Goal: Information Seeking & Learning: Learn about a topic

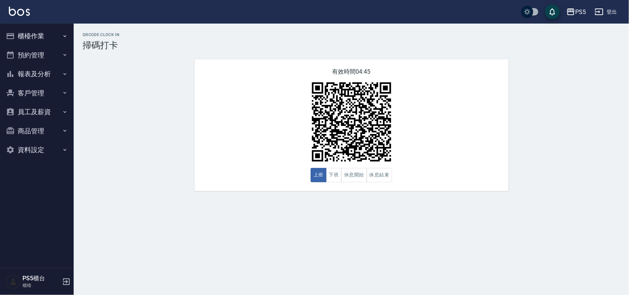
click at [30, 33] on button "櫃檯作業" at bounding box center [37, 36] width 68 height 19
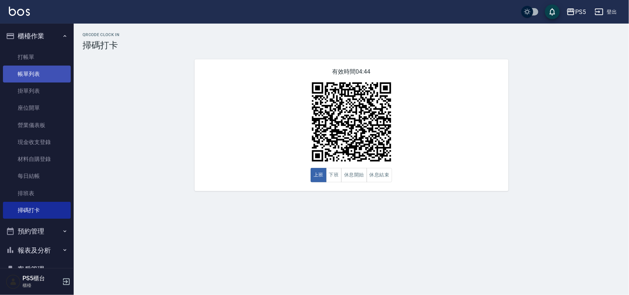
click at [32, 68] on link "帳單列表" at bounding box center [37, 74] width 68 height 17
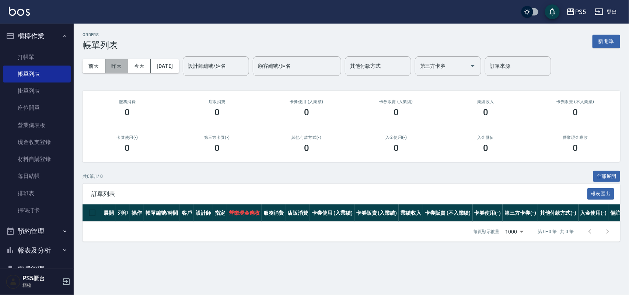
click at [111, 67] on button "昨天" at bounding box center [116, 66] width 23 height 14
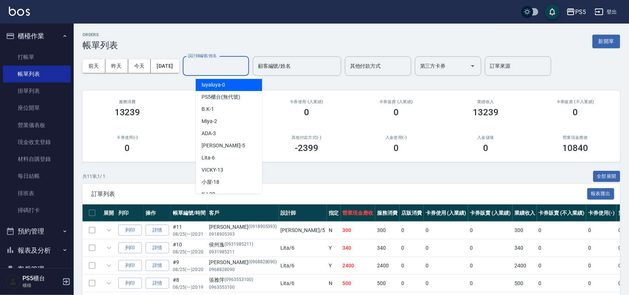
click at [203, 69] on input "設計師編號/姓名" at bounding box center [216, 66] width 60 height 13
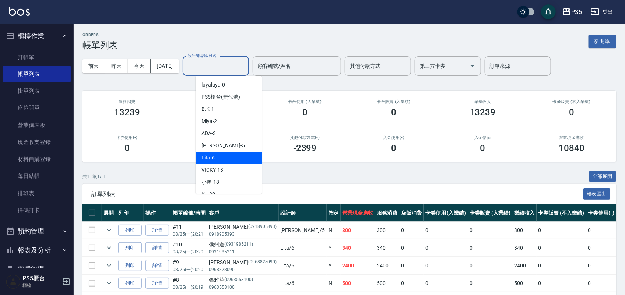
click at [208, 158] on span "Lita -6" at bounding box center [208, 158] width 13 height 8
type input "Lita-6"
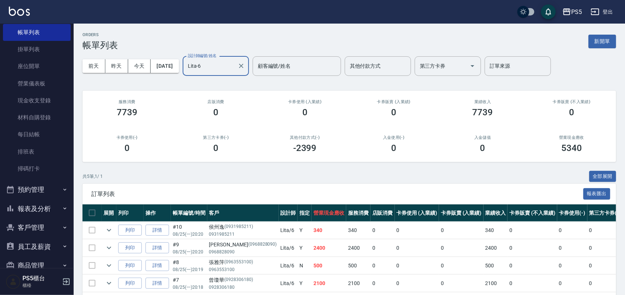
scroll to position [76, 0]
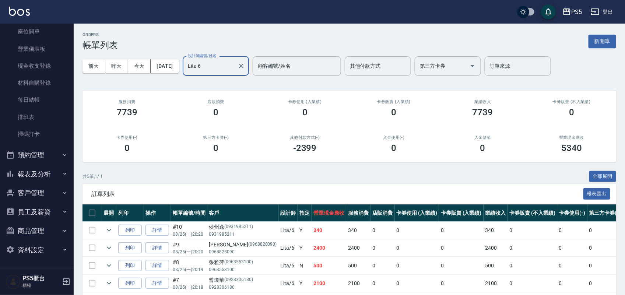
click at [48, 177] on button "報表及分析" at bounding box center [37, 174] width 68 height 19
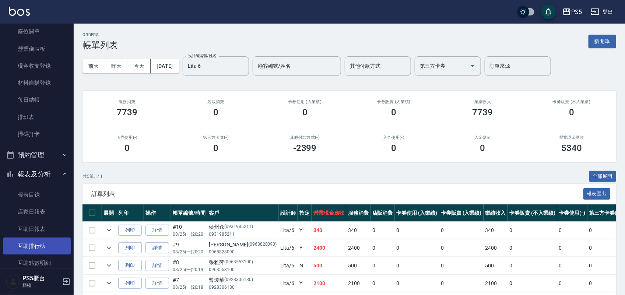
scroll to position [168, 0]
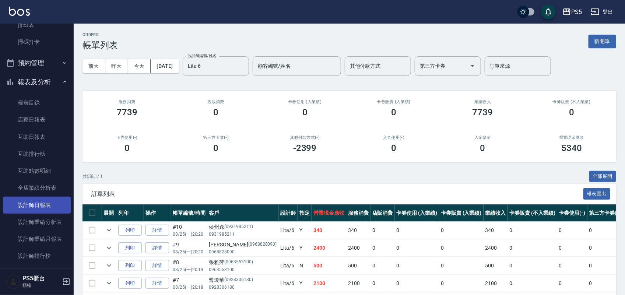
click at [51, 202] on link "設計師日報表" at bounding box center [37, 205] width 68 height 17
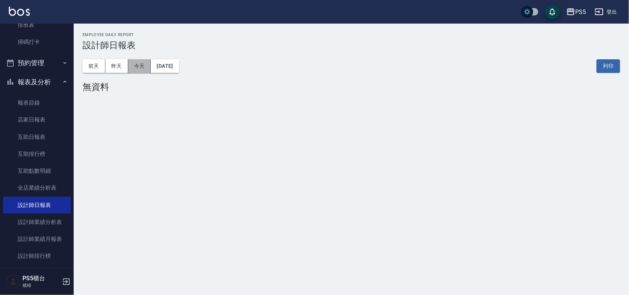
click at [133, 65] on button "今天" at bounding box center [139, 66] width 23 height 14
click at [118, 66] on button "昨天" at bounding box center [116, 66] width 23 height 14
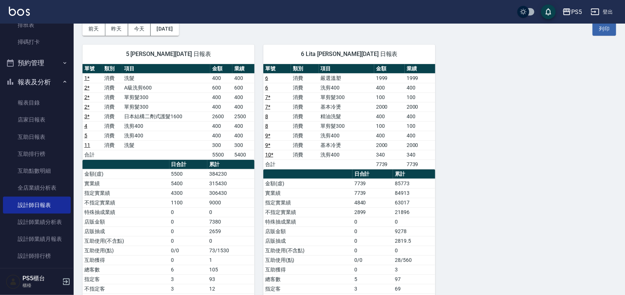
scroll to position [94, 0]
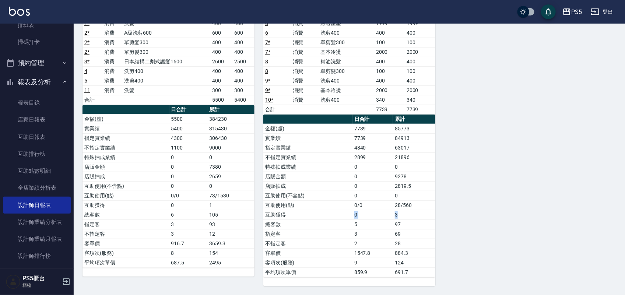
drag, startPoint x: 341, startPoint y: 218, endPoint x: 417, endPoint y: 214, distance: 76.0
click at [417, 214] on tr "互助獲得 0 3" at bounding box center [349, 215] width 172 height 10
click at [443, 216] on div "5 Jolie [PERSON_NAME][DATE] 日報表 單號 類別 項目 金額 業績 1 * 消費 洗髮 400 400 2 * 消費 A級洗剪600…" at bounding box center [345, 133] width 543 height 305
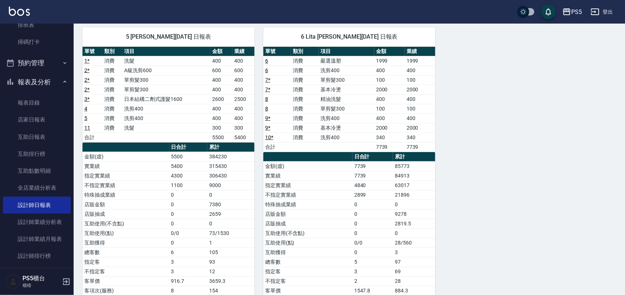
scroll to position [0, 0]
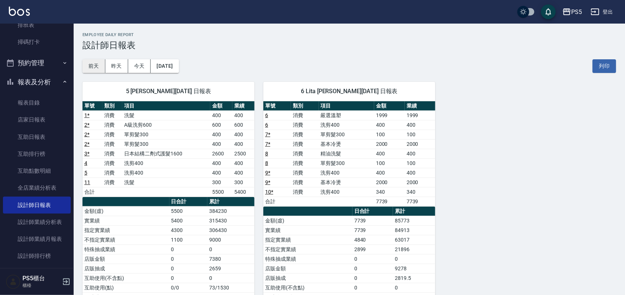
click at [91, 69] on button "前天" at bounding box center [94, 66] width 23 height 14
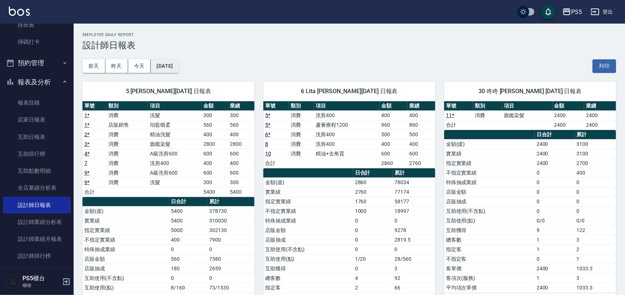
click at [171, 67] on button "[DATE]" at bounding box center [165, 66] width 28 height 14
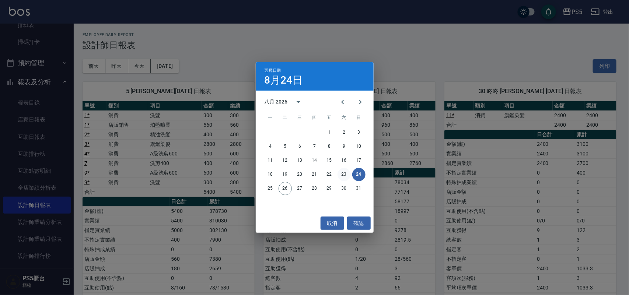
click at [343, 178] on button "23" at bounding box center [343, 174] width 13 height 13
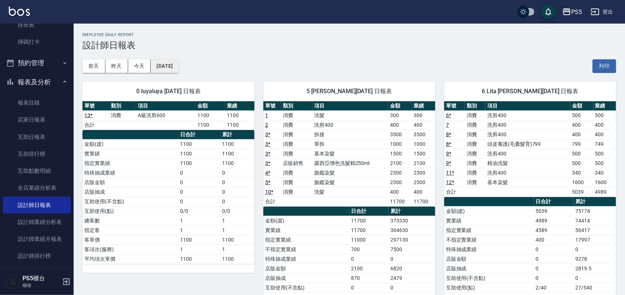
click at [179, 64] on button "[DATE]" at bounding box center [165, 66] width 28 height 14
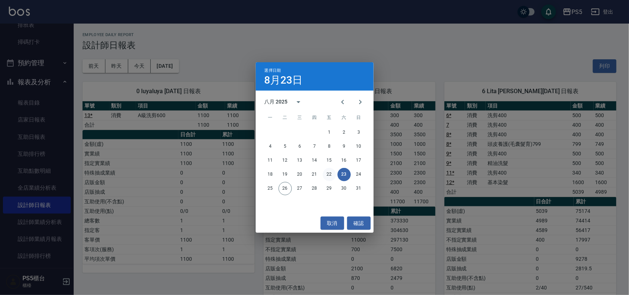
click at [328, 174] on button "22" at bounding box center [329, 174] width 13 height 13
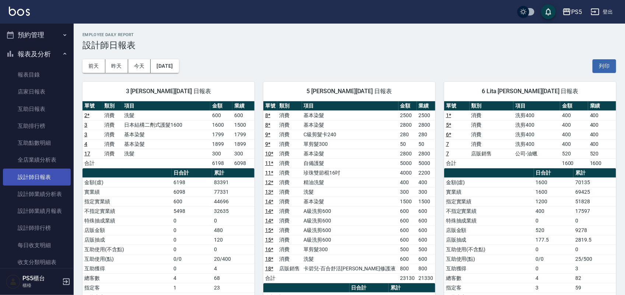
scroll to position [260, 0]
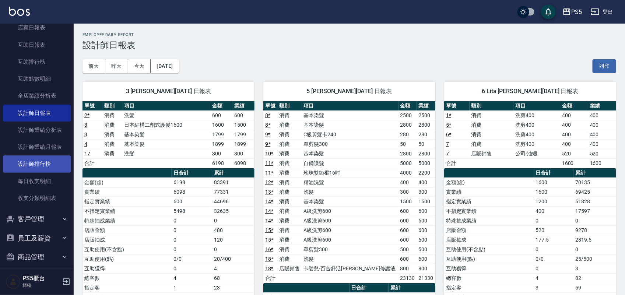
click at [31, 155] on link "設計師排行榜" at bounding box center [37, 163] width 68 height 17
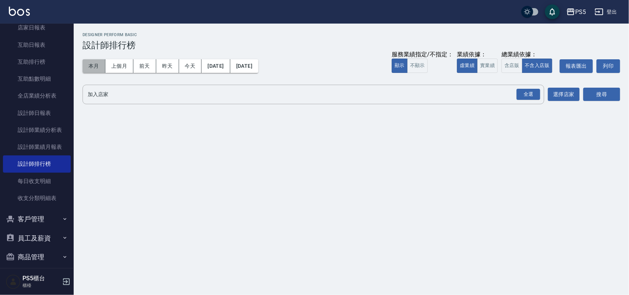
click at [102, 65] on button "本月" at bounding box center [94, 66] width 23 height 14
click at [474, 63] on button "虛業績" at bounding box center [467, 66] width 21 height 14
click at [482, 65] on button "實業績" at bounding box center [487, 66] width 21 height 14
click at [531, 90] on div "全選" at bounding box center [529, 94] width 24 height 11
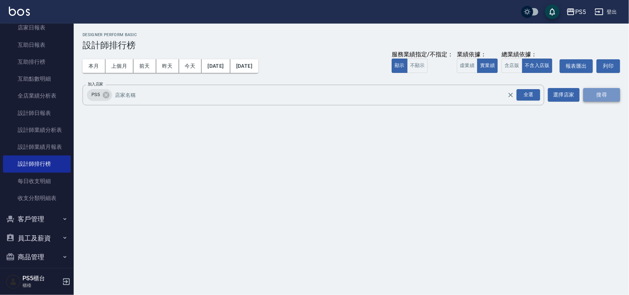
click at [607, 94] on button "搜尋" at bounding box center [601, 95] width 37 height 14
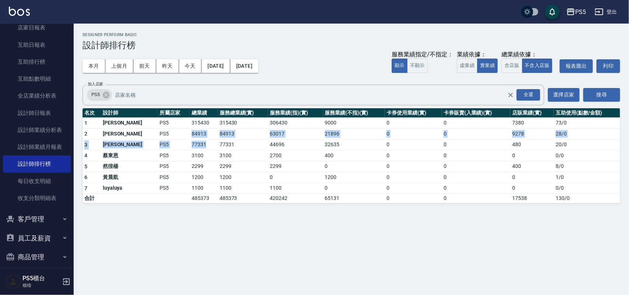
drag, startPoint x: 167, startPoint y: 134, endPoint x: 189, endPoint y: 146, distance: 24.7
click at [189, 146] on tbody "1 [PERSON_NAME]PS5 315430 315430 306430 9000 0 0 7380 73 / 0 2 [PERSON_NAME]PS5…" at bounding box center [352, 161] width 538 height 86
click at [266, 225] on div "PS5 [DATE] - [DATE] 設計師排行榜 列印時間： [DATE][PHONE_NUMBER]:19 Designer Perform Basic…" at bounding box center [314, 147] width 629 height 295
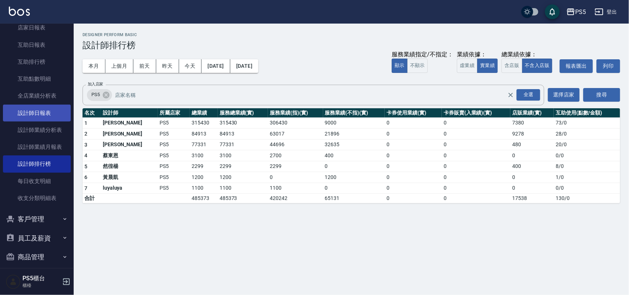
click at [60, 109] on link "設計師日報表" at bounding box center [37, 113] width 68 height 17
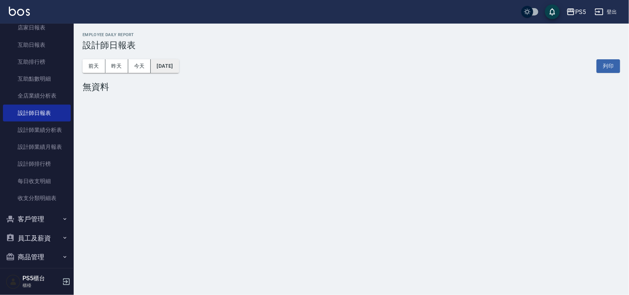
click at [159, 60] on button "[DATE]" at bounding box center [165, 66] width 28 height 14
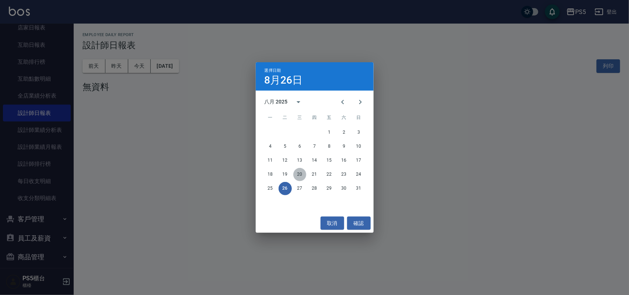
click at [296, 172] on button "20" at bounding box center [299, 174] width 13 height 13
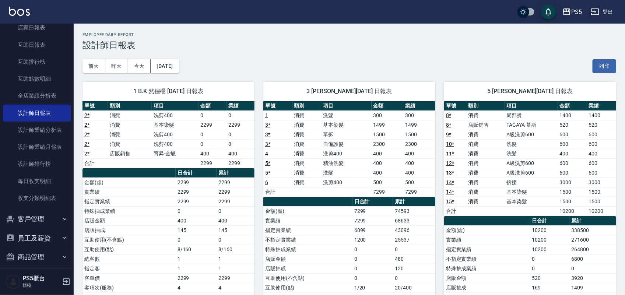
click at [267, 124] on link "3 *" at bounding box center [267, 125] width 5 height 6
click at [179, 66] on button "[DATE]" at bounding box center [165, 66] width 28 height 14
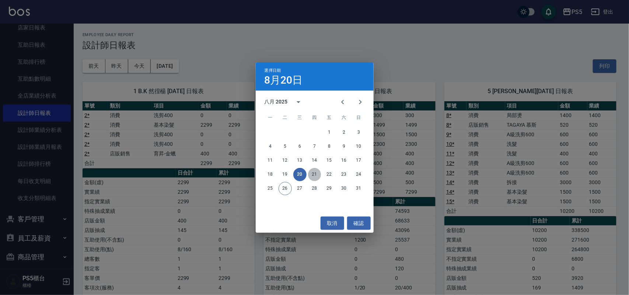
click at [316, 175] on button "21" at bounding box center [314, 174] width 13 height 13
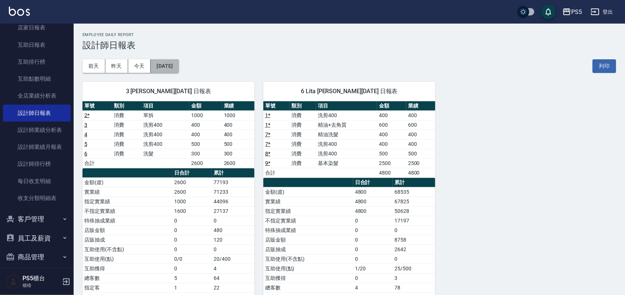
click at [159, 63] on button "[DATE]" at bounding box center [165, 66] width 28 height 14
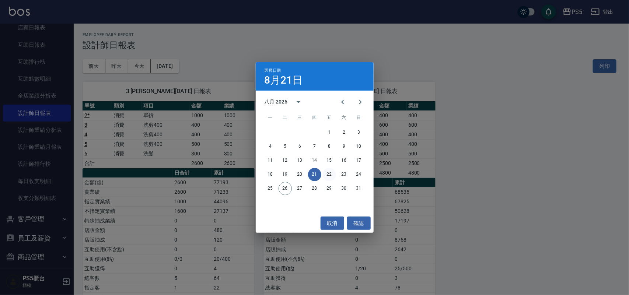
click at [329, 174] on button "22" at bounding box center [329, 174] width 13 height 13
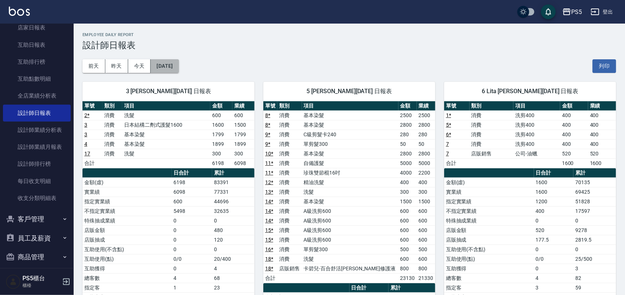
click at [170, 70] on button "[DATE]" at bounding box center [165, 66] width 28 height 14
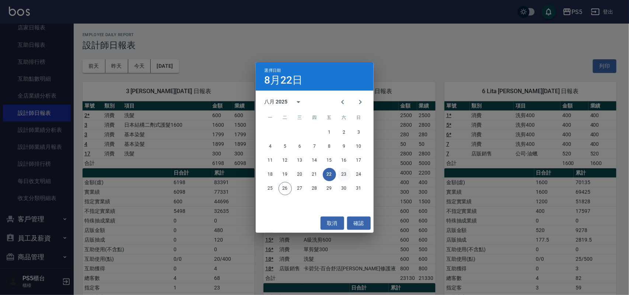
click at [343, 172] on button "23" at bounding box center [343, 174] width 13 height 13
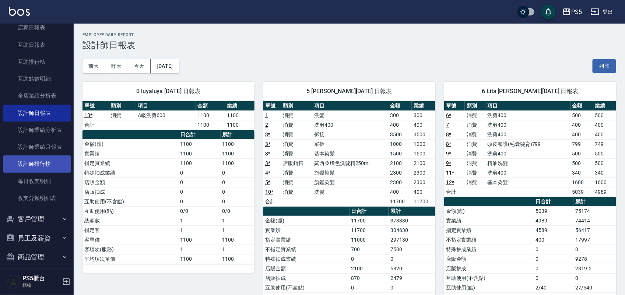
click at [36, 158] on link "設計師排行榜" at bounding box center [37, 163] width 68 height 17
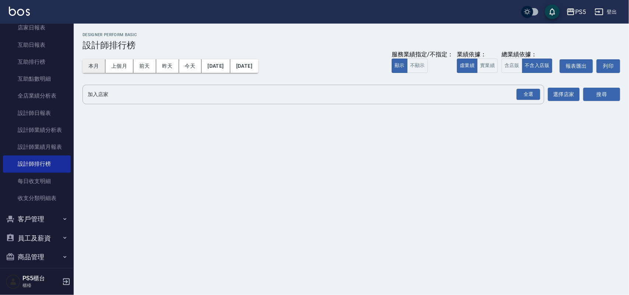
click at [87, 64] on button "本月" at bounding box center [94, 66] width 23 height 14
click at [492, 63] on button "實業績" at bounding box center [487, 66] width 21 height 14
click at [529, 95] on div "全選" at bounding box center [529, 94] width 24 height 11
click at [586, 94] on button "搜尋" at bounding box center [601, 95] width 37 height 14
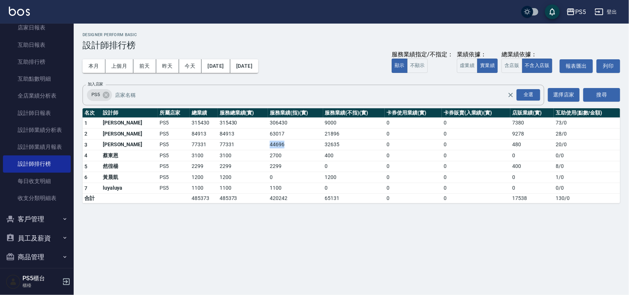
drag, startPoint x: 248, startPoint y: 146, endPoint x: 303, endPoint y: 145, distance: 55.3
click at [303, 145] on tr "3 [PERSON_NAME]PS5 77331 77331 44696 32635 0 0 480 20 / 0" at bounding box center [352, 144] width 538 height 11
drag, startPoint x: 308, startPoint y: 144, endPoint x: 336, endPoint y: 145, distance: 28.7
click at [336, 145] on td "32635" at bounding box center [354, 144] width 62 height 11
drag, startPoint x: 304, startPoint y: 233, endPoint x: 307, endPoint y: 229, distance: 4.7
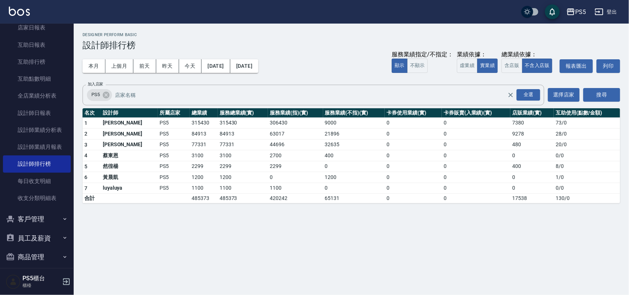
click at [305, 233] on div "PS5 [DATE] - [DATE] 設計師排行榜 列印時間： [DATE][PHONE_NUMBER]:23 Designer Perform Basic…" at bounding box center [314, 147] width 629 height 295
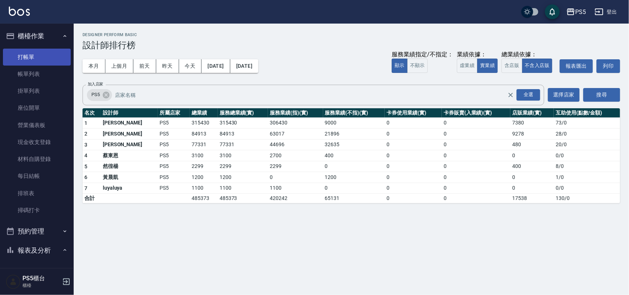
click at [35, 56] on link "打帳單" at bounding box center [37, 57] width 68 height 17
